Goal: Task Accomplishment & Management: Complete application form

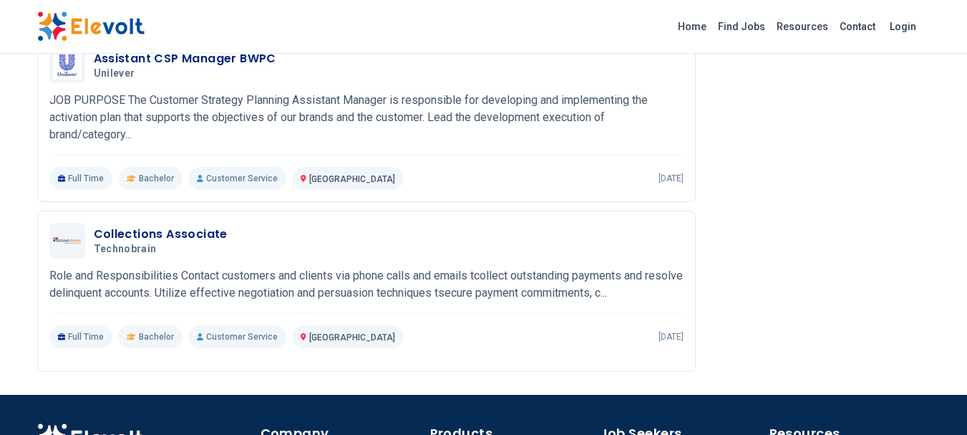
scroll to position [1737, 0]
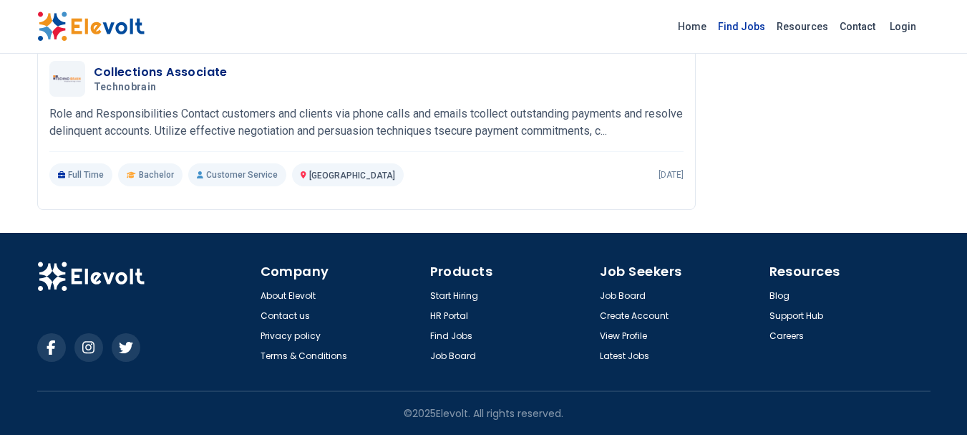
click at [750, 29] on link "Find Jobs" at bounding box center [741, 26] width 59 height 23
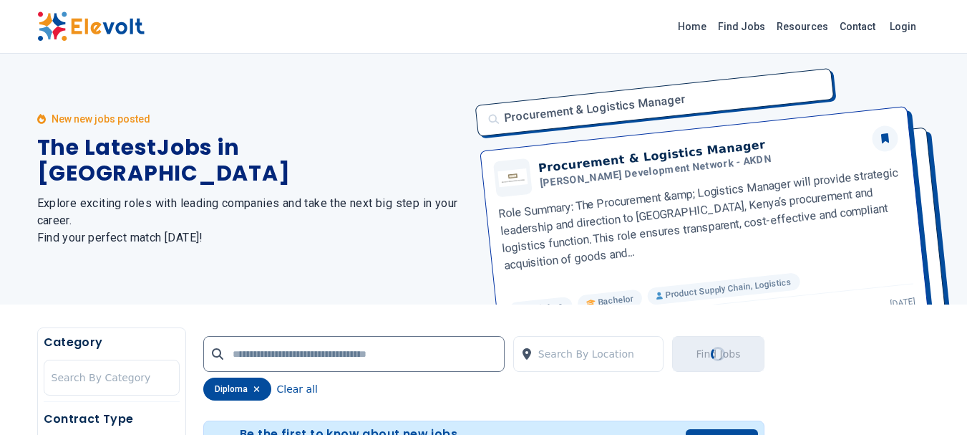
scroll to position [143, 0]
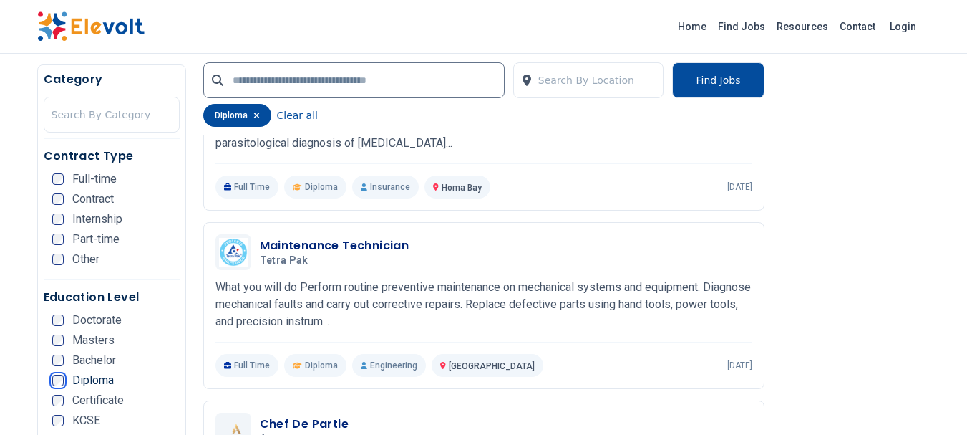
scroll to position [2148, 0]
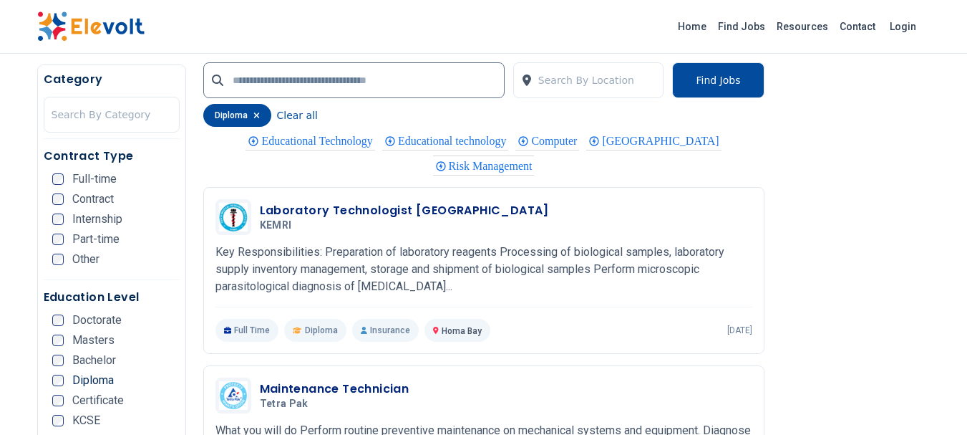
click at [51, 178] on div "Contract Type Full-time Contract Internship Part-time Other" at bounding box center [112, 213] width 136 height 132
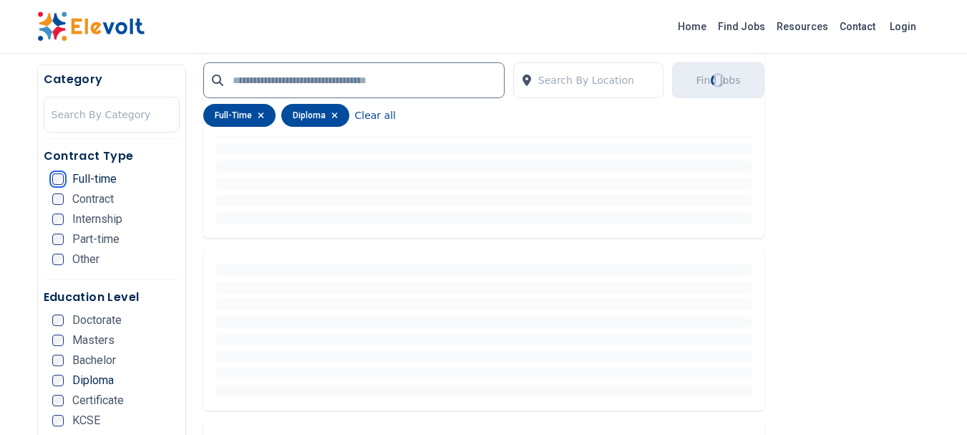
scroll to position [0, 0]
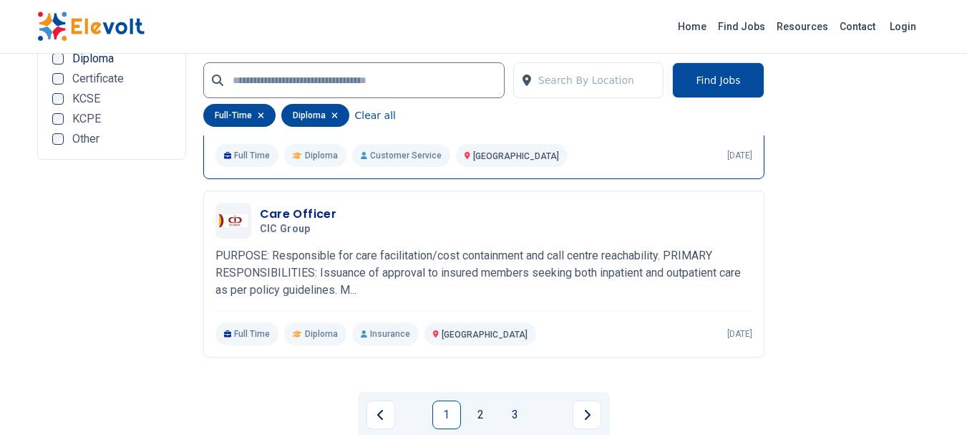
scroll to position [2935, 0]
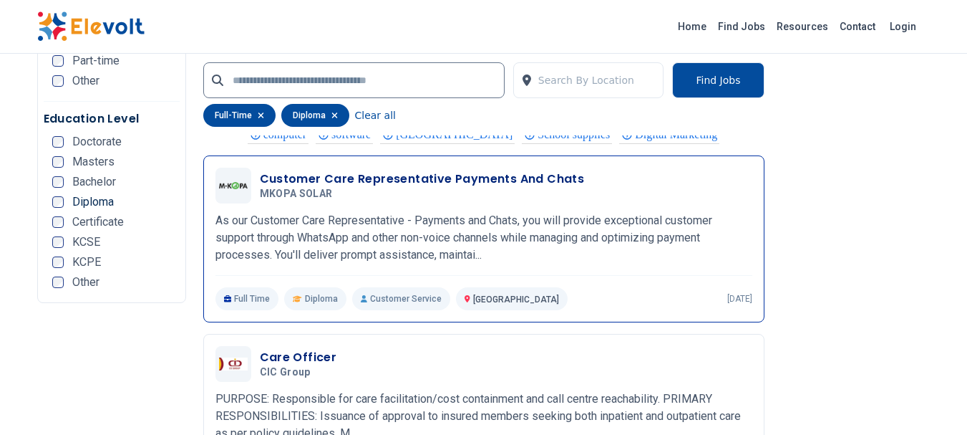
click at [384, 188] on h3 "Customer Care Representative Payments And Chats" at bounding box center [422, 178] width 325 height 17
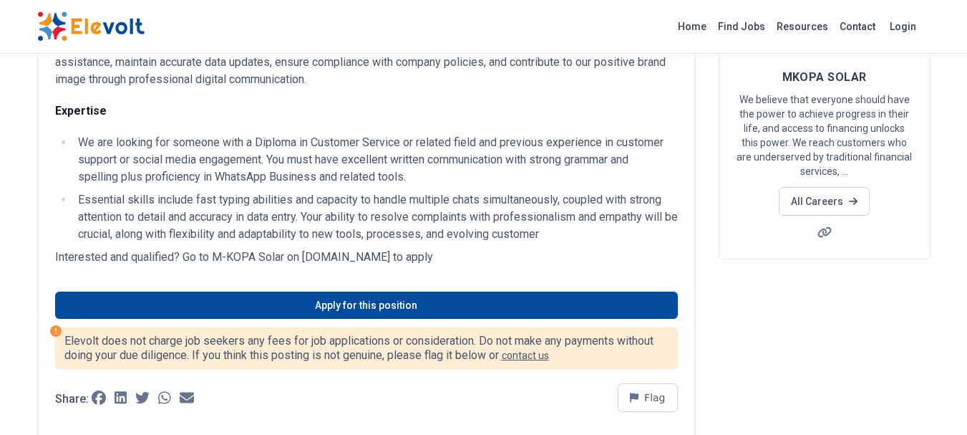
scroll to position [215, 0]
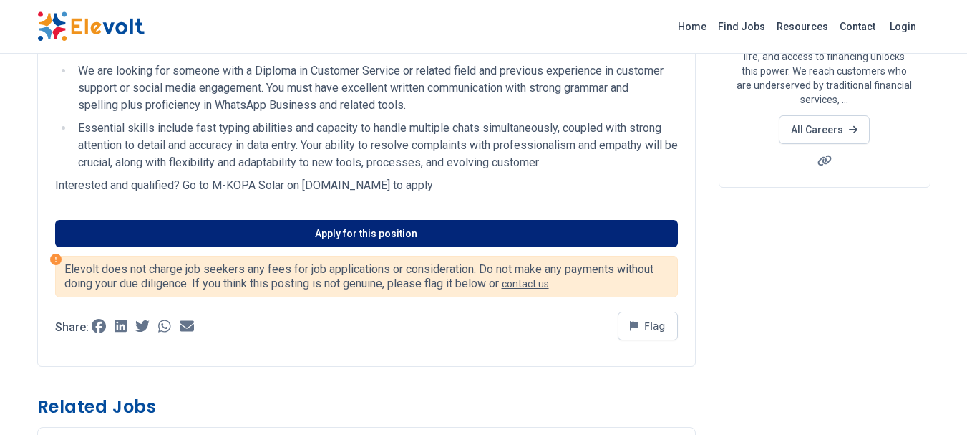
click at [385, 232] on link "Apply for this position" at bounding box center [366, 233] width 623 height 27
